Goal: Transaction & Acquisition: Purchase product/service

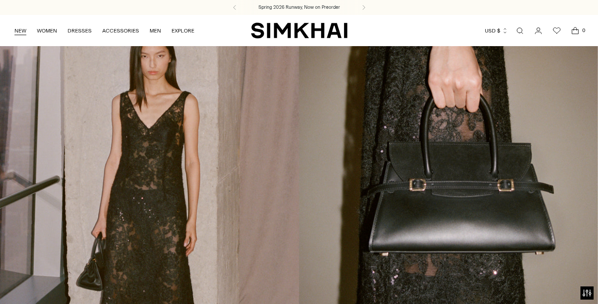
click at [21, 29] on link "NEW" at bounding box center [20, 30] width 12 height 19
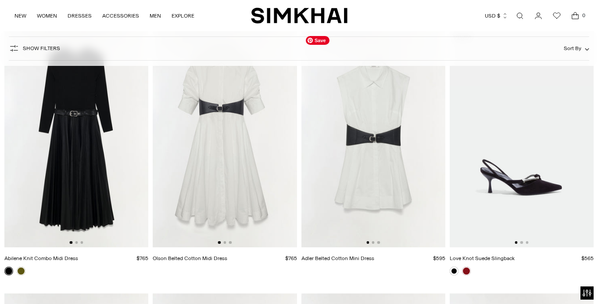
scroll to position [7160, 0]
click at [373, 244] on button "Go to slide 2" at bounding box center [373, 242] width 3 height 3
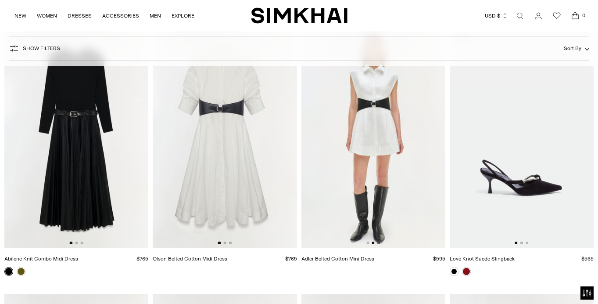
click at [379, 244] on button "Go to slide 3" at bounding box center [378, 242] width 3 height 3
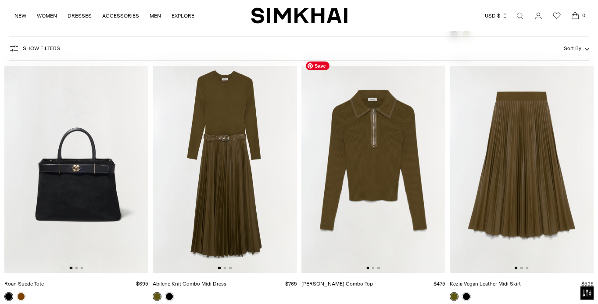
scroll to position [7677, 0]
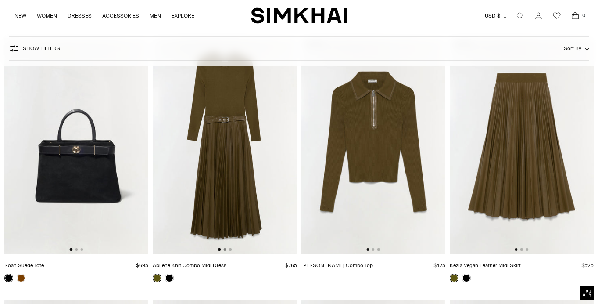
click at [223, 249] on button "Go to slide 2" at bounding box center [224, 249] width 3 height 3
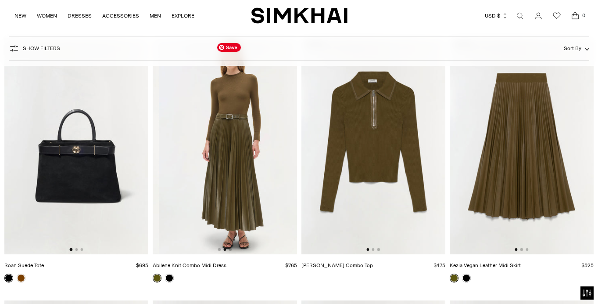
click at [233, 252] on img at bounding box center [231, 146] width 144 height 216
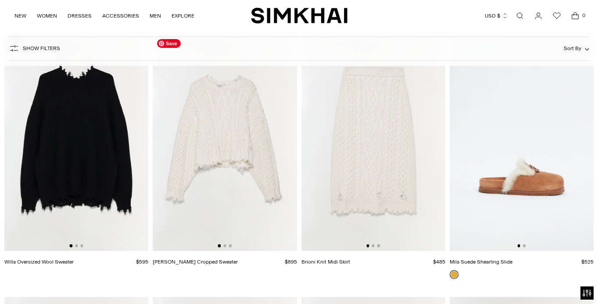
scroll to position [11613, 0]
click at [224, 245] on button "Go to slide 2" at bounding box center [224, 245] width 3 height 3
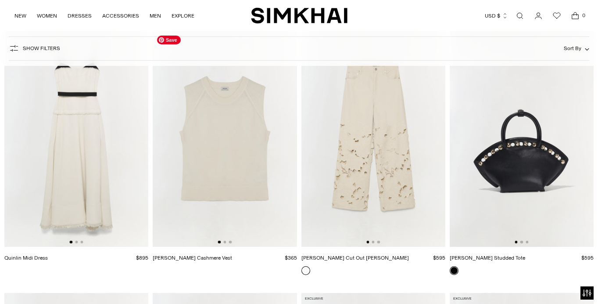
scroll to position [11875, 0]
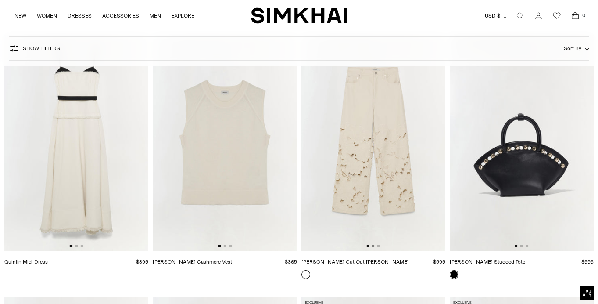
click at [373, 247] on button "Go to slide 2" at bounding box center [373, 245] width 3 height 3
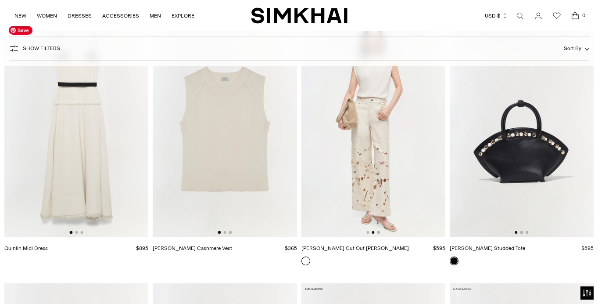
scroll to position [11888, 0]
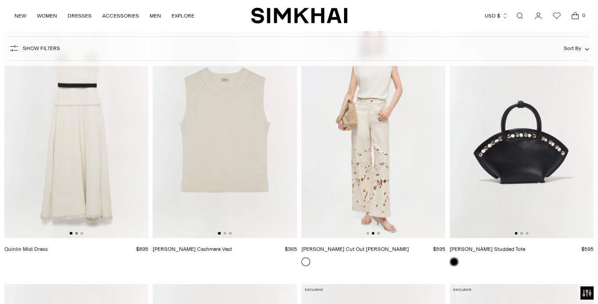
click at [75, 233] on button "Go to slide 2" at bounding box center [76, 233] width 3 height 3
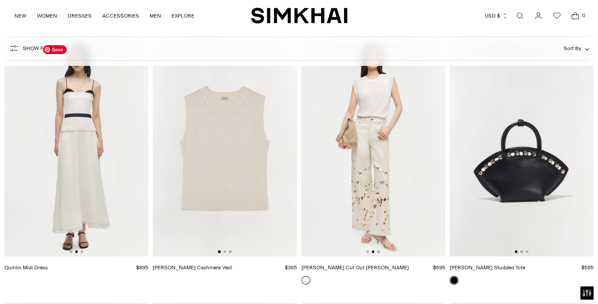
scroll to position [11870, 0]
click at [90, 210] on img at bounding box center [76, 148] width 144 height 216
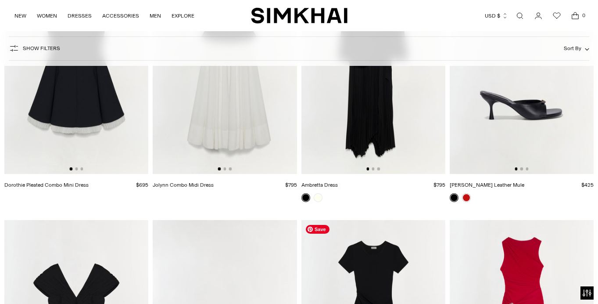
scroll to position [15103, 0]
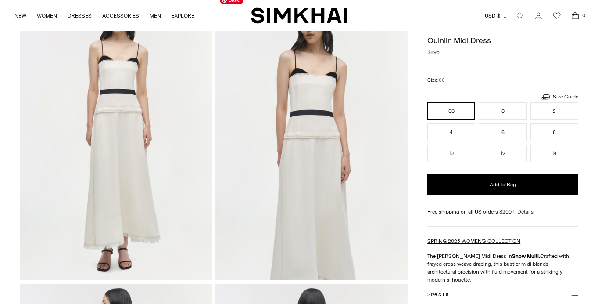
scroll to position [74, 0]
